Goal: Task Accomplishment & Management: Complete application form

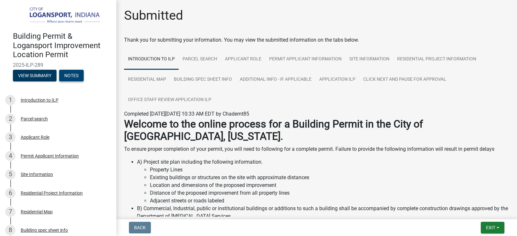
click at [75, 73] on button "Notes" at bounding box center [71, 76] width 25 height 12
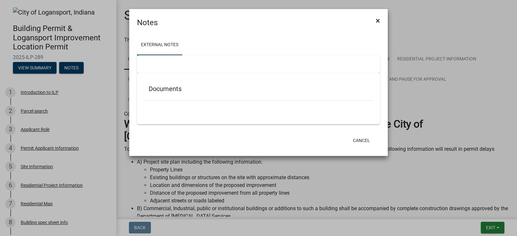
click at [379, 21] on span "×" at bounding box center [378, 20] width 4 height 9
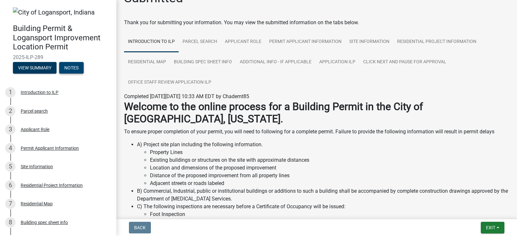
scroll to position [32, 0]
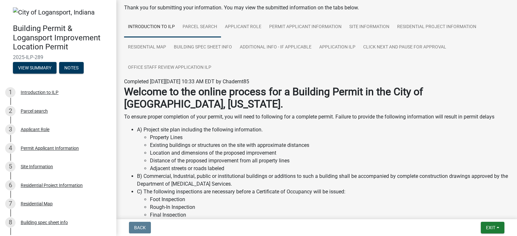
click at [211, 29] on link "Parcel search" at bounding box center [200, 27] width 42 height 21
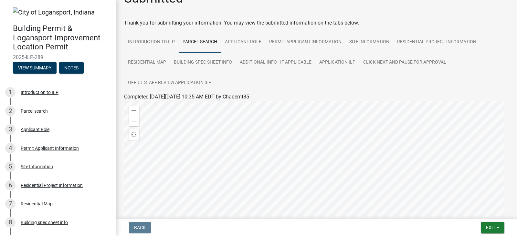
scroll to position [0, 0]
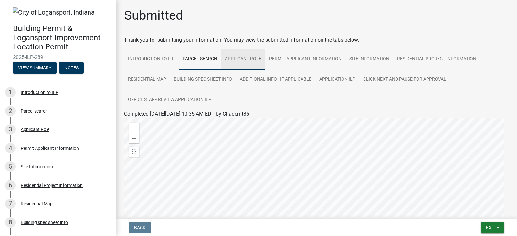
click at [249, 57] on link "Applicant Role" at bounding box center [243, 59] width 44 height 21
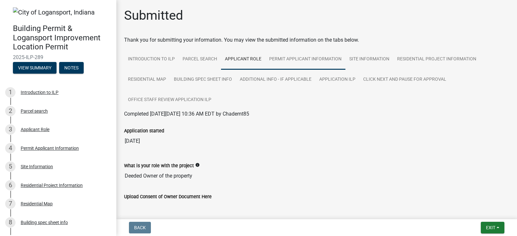
click at [295, 58] on link "Permit Applicant Information" at bounding box center [305, 59] width 80 height 21
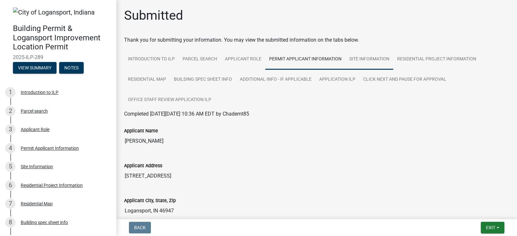
click at [379, 60] on link "Site Information" at bounding box center [369, 59] width 48 height 21
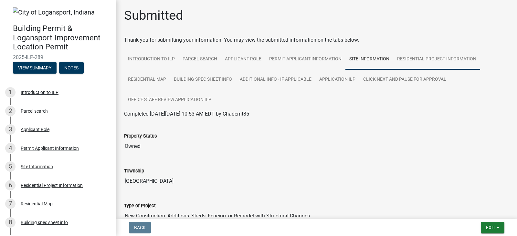
click at [416, 60] on link "Residential Project Information" at bounding box center [436, 59] width 87 height 21
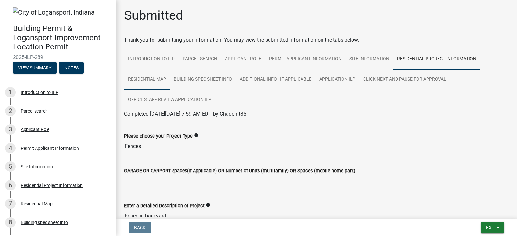
click at [160, 77] on link "Residential Map" at bounding box center [147, 79] width 46 height 21
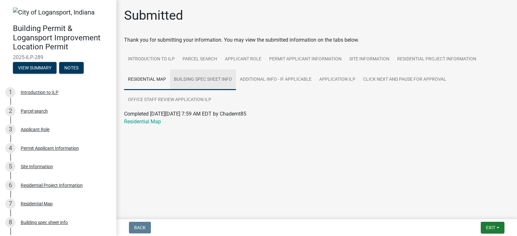
click at [192, 79] on link "Building spec sheet info" at bounding box center [203, 79] width 66 height 21
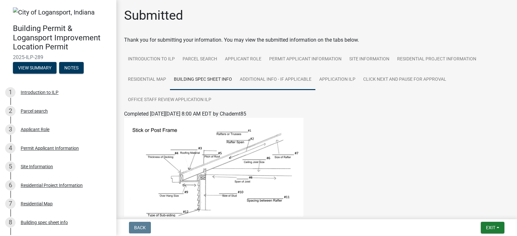
click at [251, 77] on link "Additional Info - If Applicable" at bounding box center [275, 79] width 79 height 21
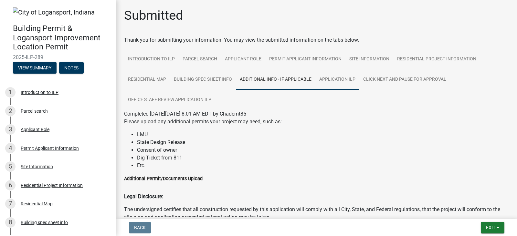
click at [349, 77] on link "Application ILP" at bounding box center [337, 79] width 44 height 21
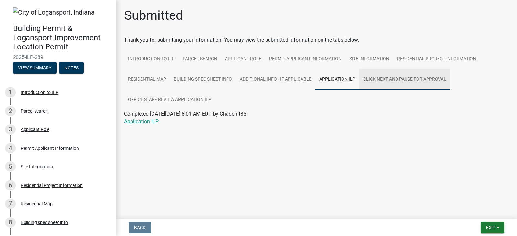
click at [377, 78] on link "Click Next and Pause for Approval" at bounding box center [404, 79] width 91 height 21
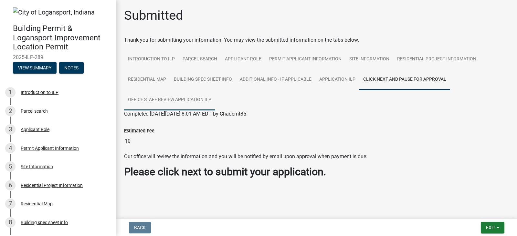
click at [187, 100] on link "Office Staff Review Application ILP" at bounding box center [169, 100] width 91 height 21
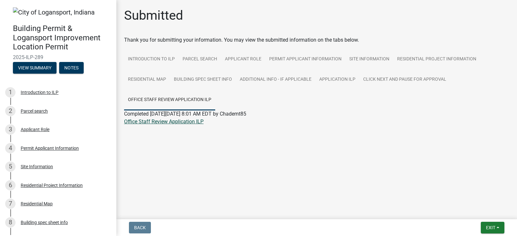
click at [177, 121] on link "Office Staff Review Application ILP" at bounding box center [163, 122] width 79 height 6
click at [37, 64] on button "View Summary" at bounding box center [35, 68] width 44 height 12
